Goal: Find specific page/section: Find specific page/section

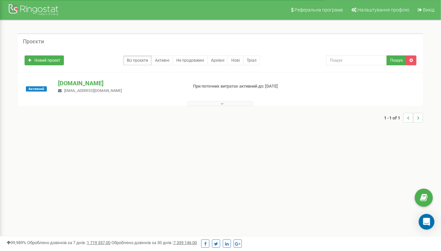
click at [222, 103] on icon at bounding box center [222, 103] width 3 height 5
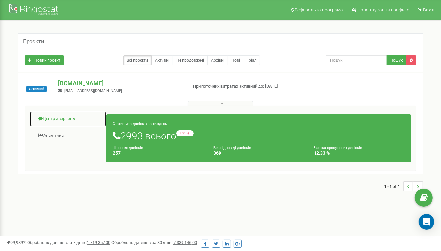
click at [49, 118] on link "Центр звернень" at bounding box center [68, 119] width 77 height 16
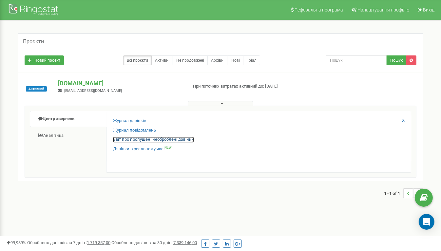
click at [127, 138] on link "Звіт про пропущені необроблені дзвінки" at bounding box center [153, 139] width 81 height 6
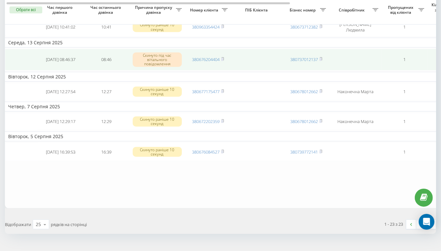
scroll to position [509, 0]
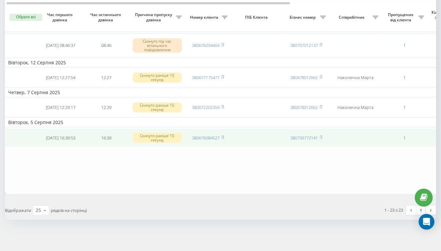
click at [191, 137] on td "380676084527" at bounding box center [208, 137] width 46 height 18
